Goal: Information Seeking & Learning: Learn about a topic

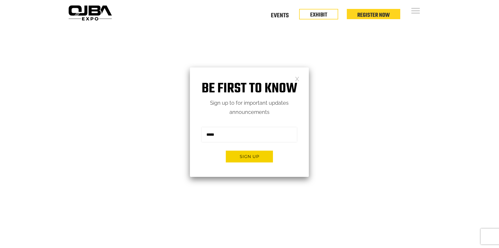
click at [297, 78] on link at bounding box center [297, 78] width 4 height 4
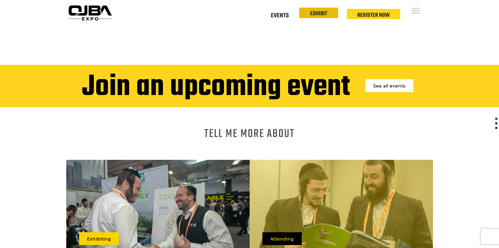
click at [311, 15] on link "EXHIBIT" at bounding box center [318, 13] width 17 height 9
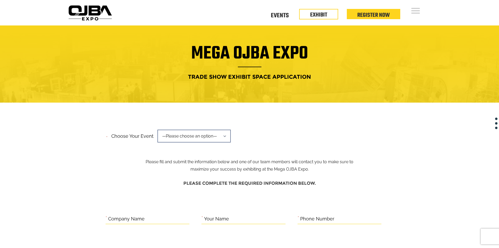
click at [192, 134] on span "—Please choose an option—" at bounding box center [193, 135] width 73 height 13
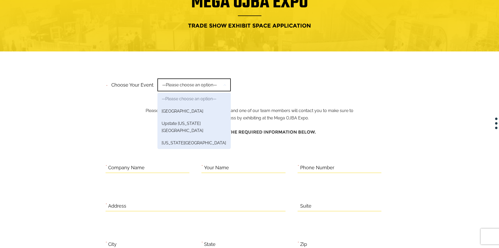
scroll to position [52, 0]
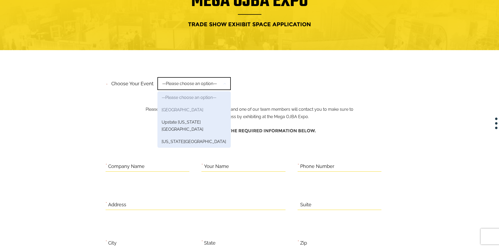
click at [199, 110] on link "Mid-Atlantic Region" at bounding box center [193, 110] width 73 height 12
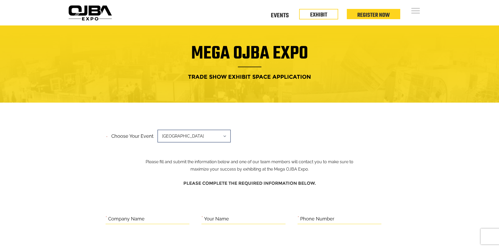
click at [95, 14] on img at bounding box center [90, 12] width 48 height 19
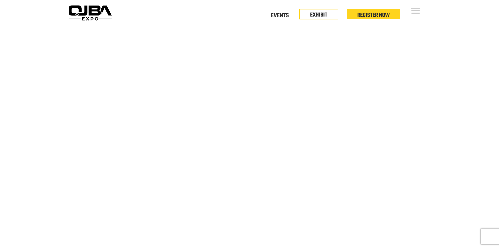
drag, startPoint x: 202, startPoint y: 133, endPoint x: 298, endPoint y: 138, distance: 96.0
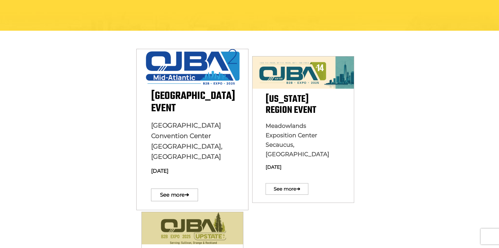
scroll to position [105, 0]
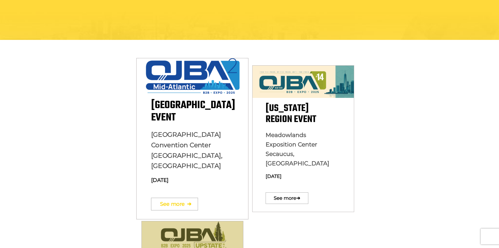
click at [177, 197] on link "See more ➔" at bounding box center [174, 203] width 47 height 13
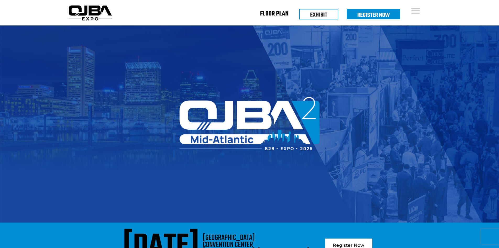
click at [278, 14] on link "Floor Plan" at bounding box center [274, 15] width 29 height 2
